Goal: Information Seeking & Learning: Learn about a topic

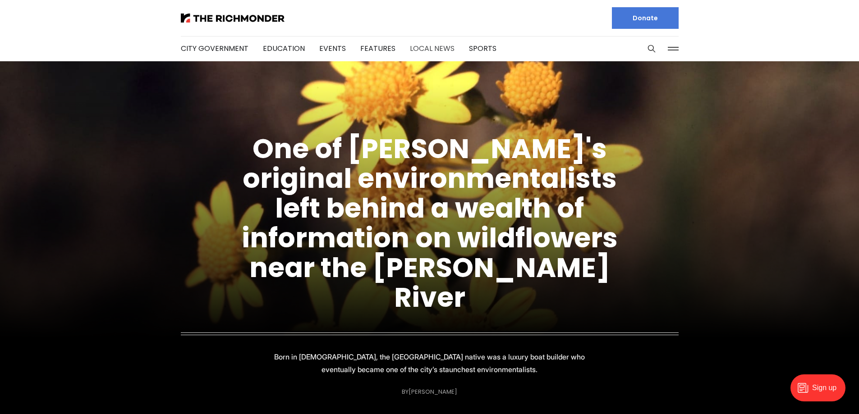
click at [412, 46] on link "Local News" at bounding box center [432, 48] width 45 height 10
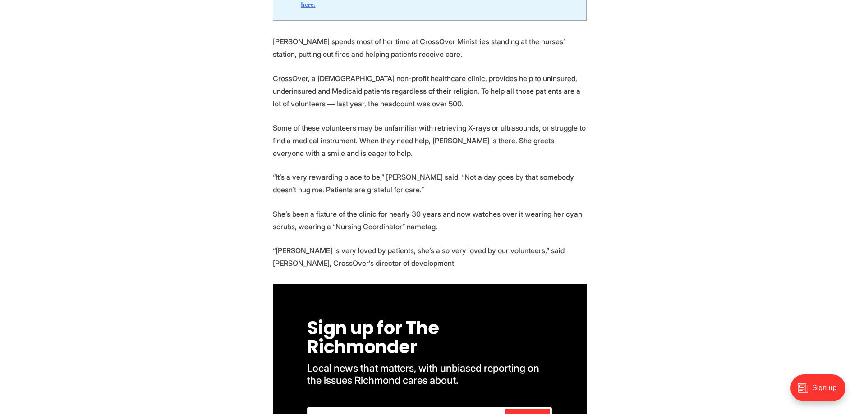
scroll to position [451, 0]
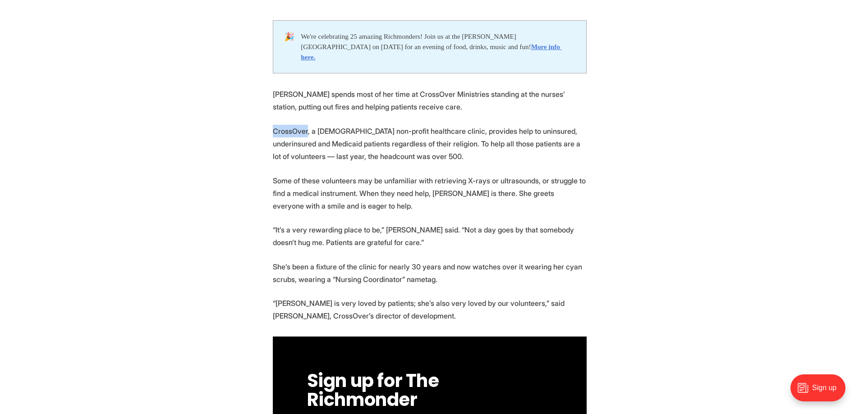
drag, startPoint x: 273, startPoint y: 121, endPoint x: 306, endPoint y: 114, distance: 34.1
